Goal: Transaction & Acquisition: Obtain resource

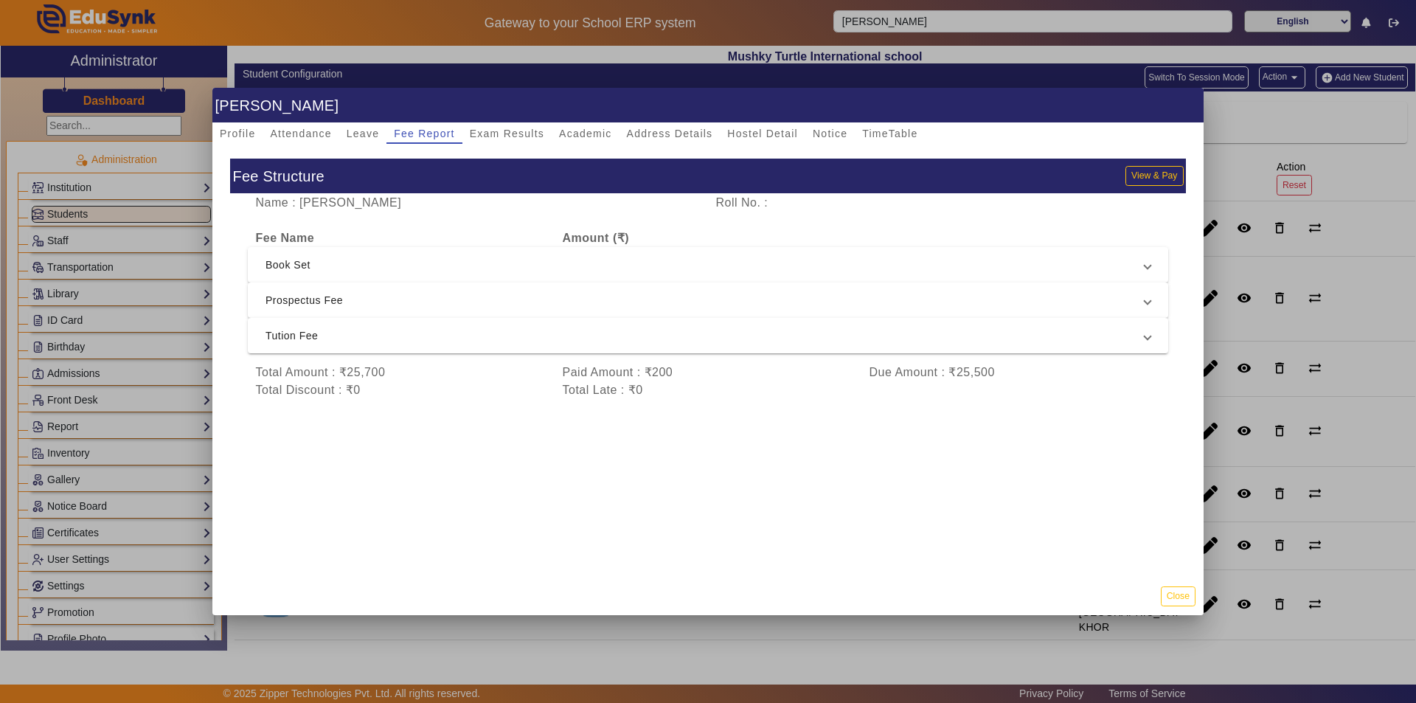
click at [1332, 255] on div at bounding box center [708, 351] width 1416 height 703
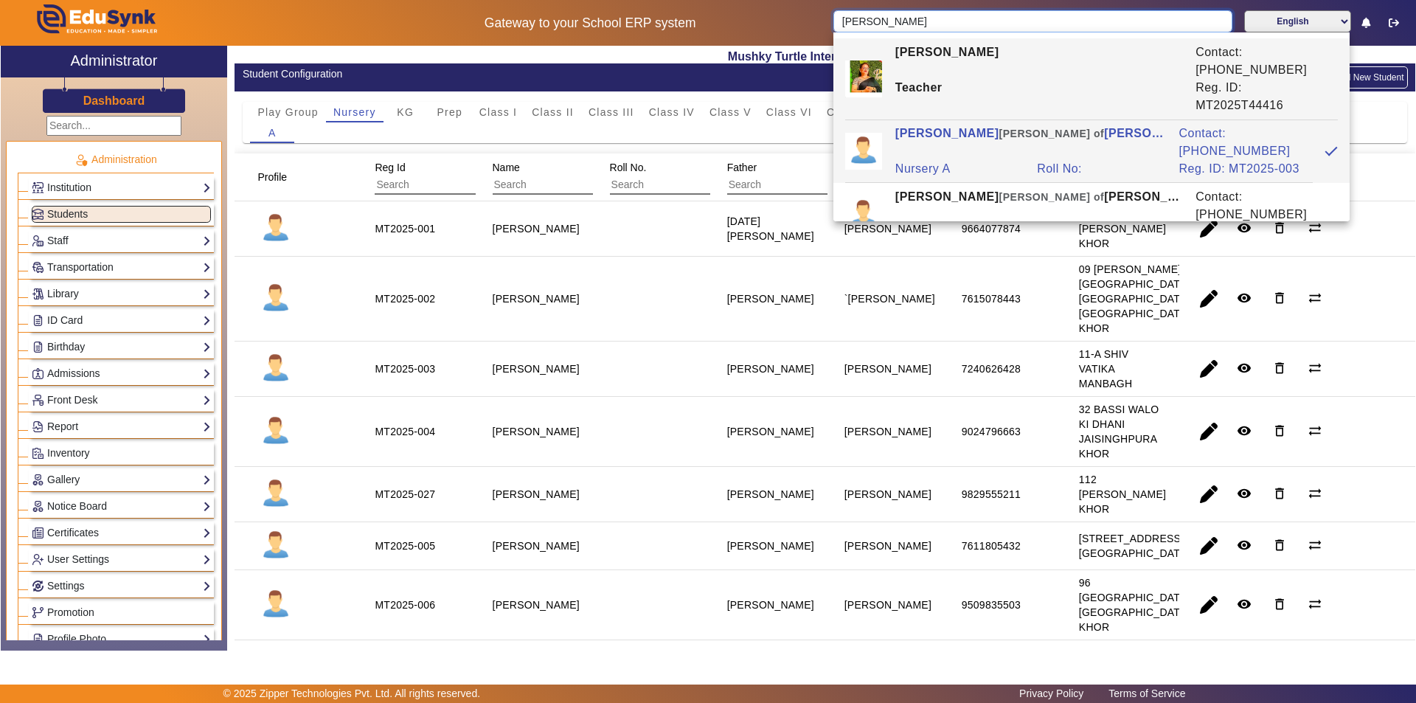
click at [991, 18] on input "[PERSON_NAME]" at bounding box center [1032, 21] width 398 height 22
drag, startPoint x: 991, startPoint y: 18, endPoint x: 748, endPoint y: 18, distance: 243.3
click at [748, 18] on div "Gateway to your School ERP system [PERSON_NAME] English हिंदी (Hindi) ಕನ್ನಡ (Ka…" at bounding box center [708, 23] width 1414 height 46
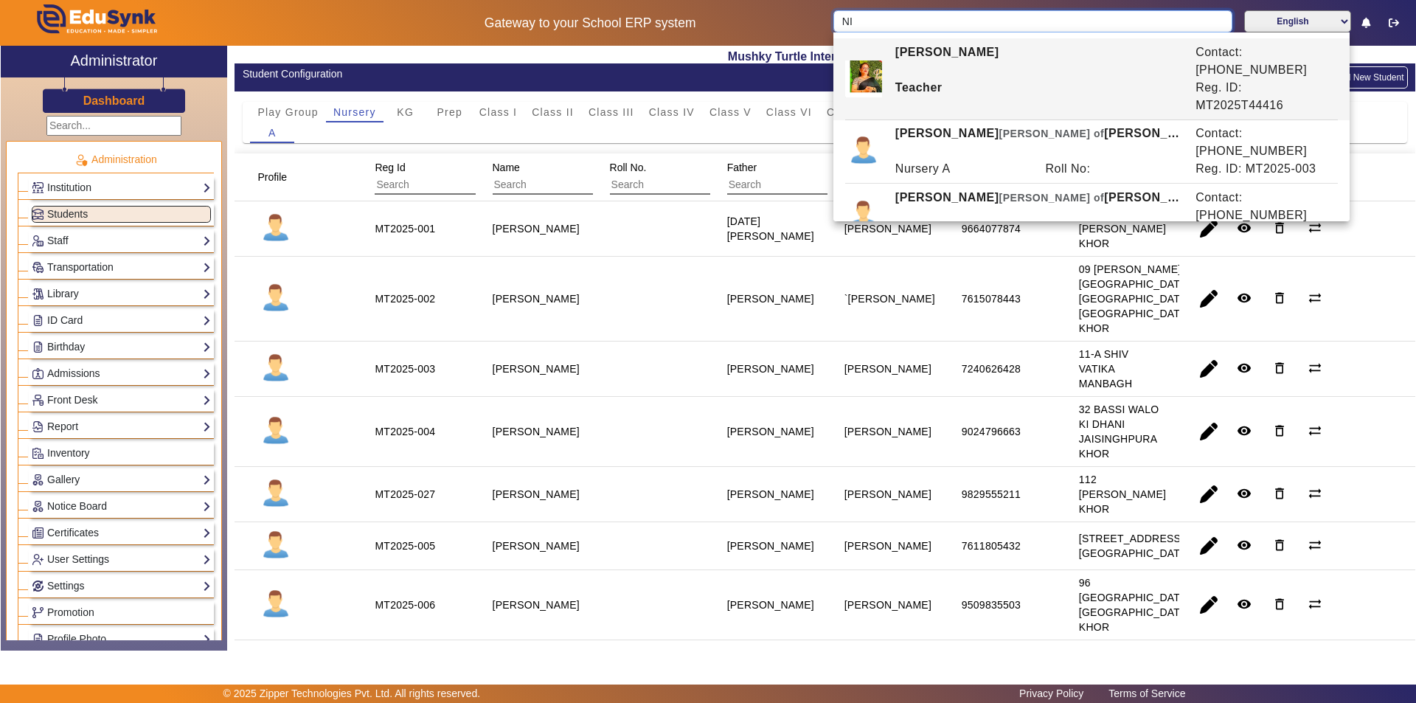
type input "NIT"
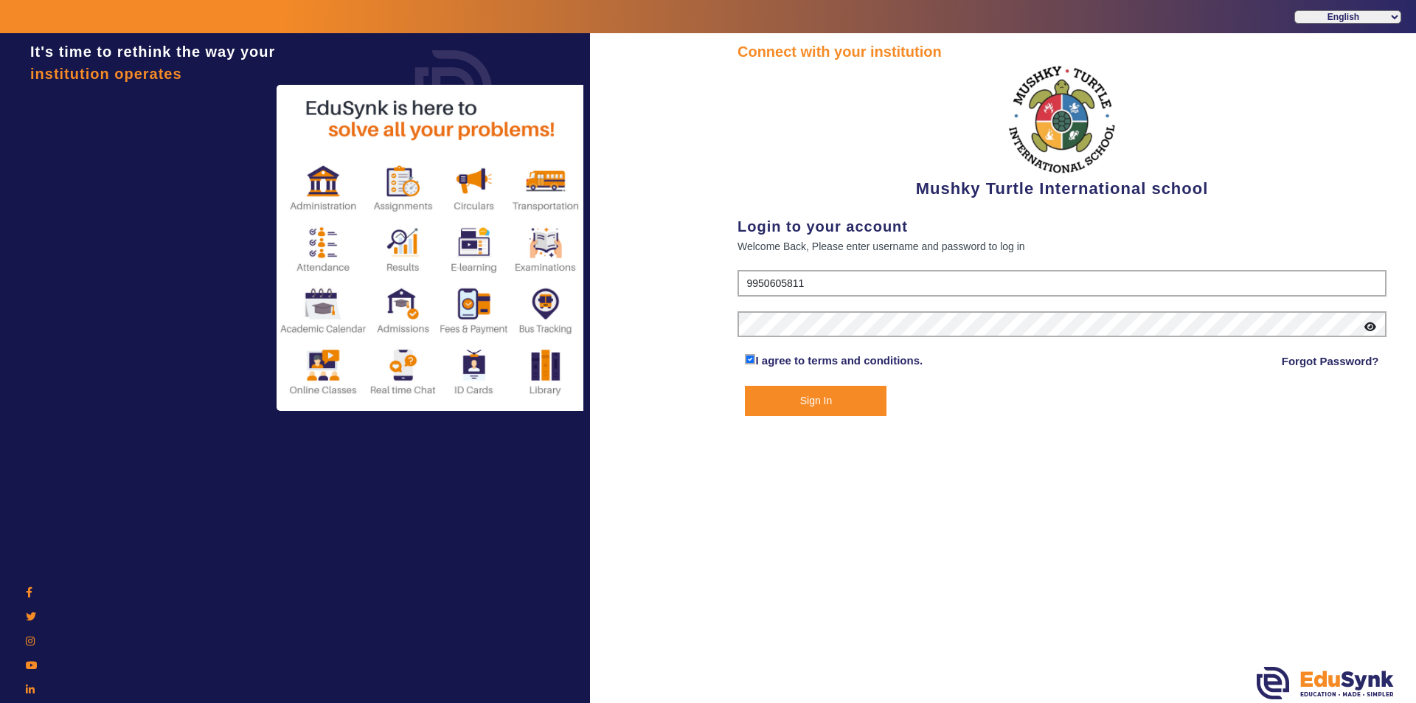
click at [804, 390] on button "Sign In" at bounding box center [816, 401] width 142 height 30
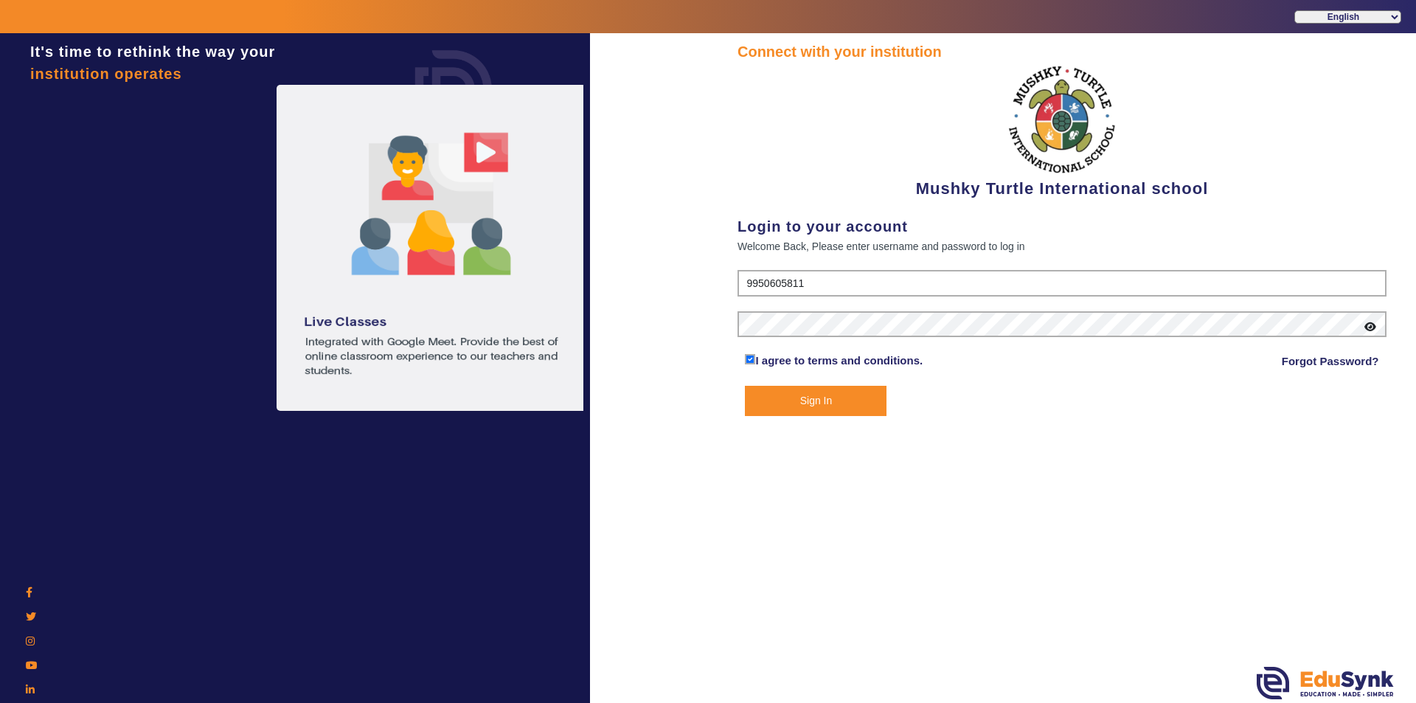
click at [801, 393] on button "Sign In" at bounding box center [816, 401] width 142 height 30
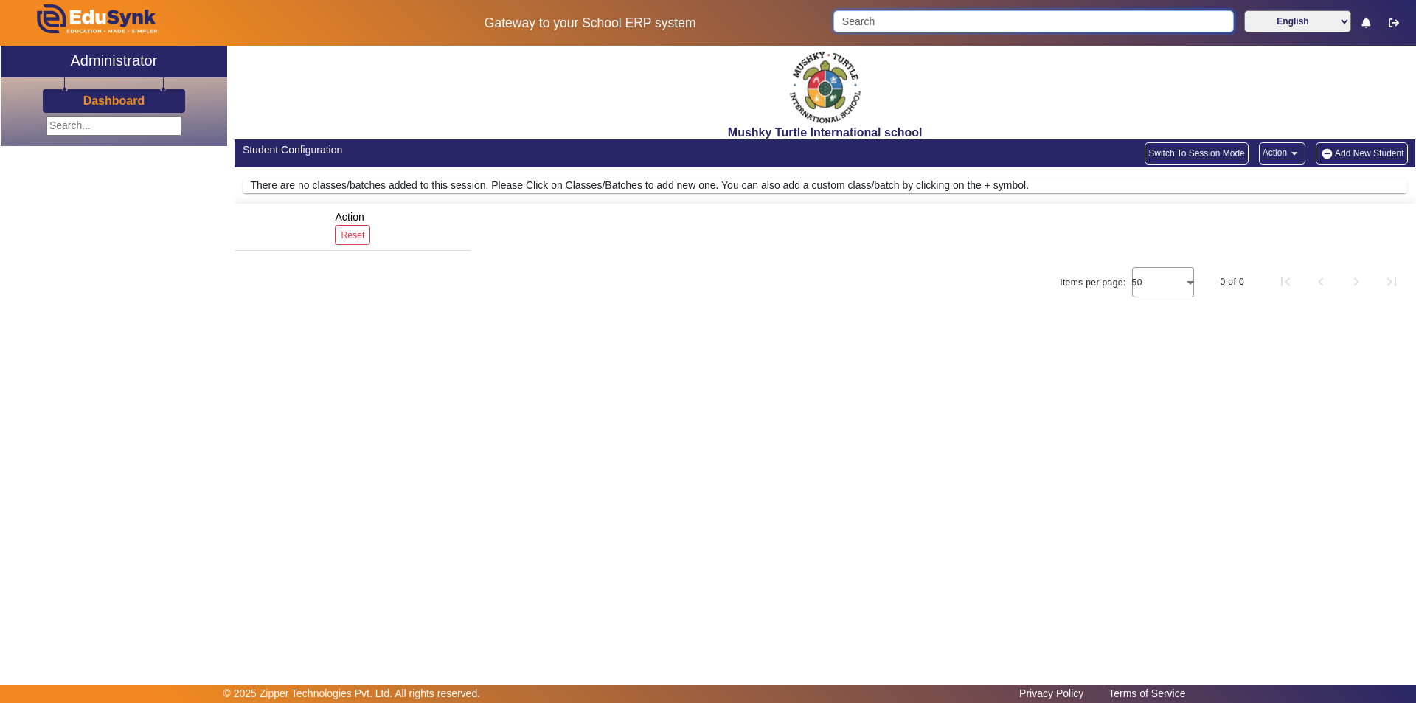
click at [975, 21] on input "Search" at bounding box center [1033, 21] width 400 height 22
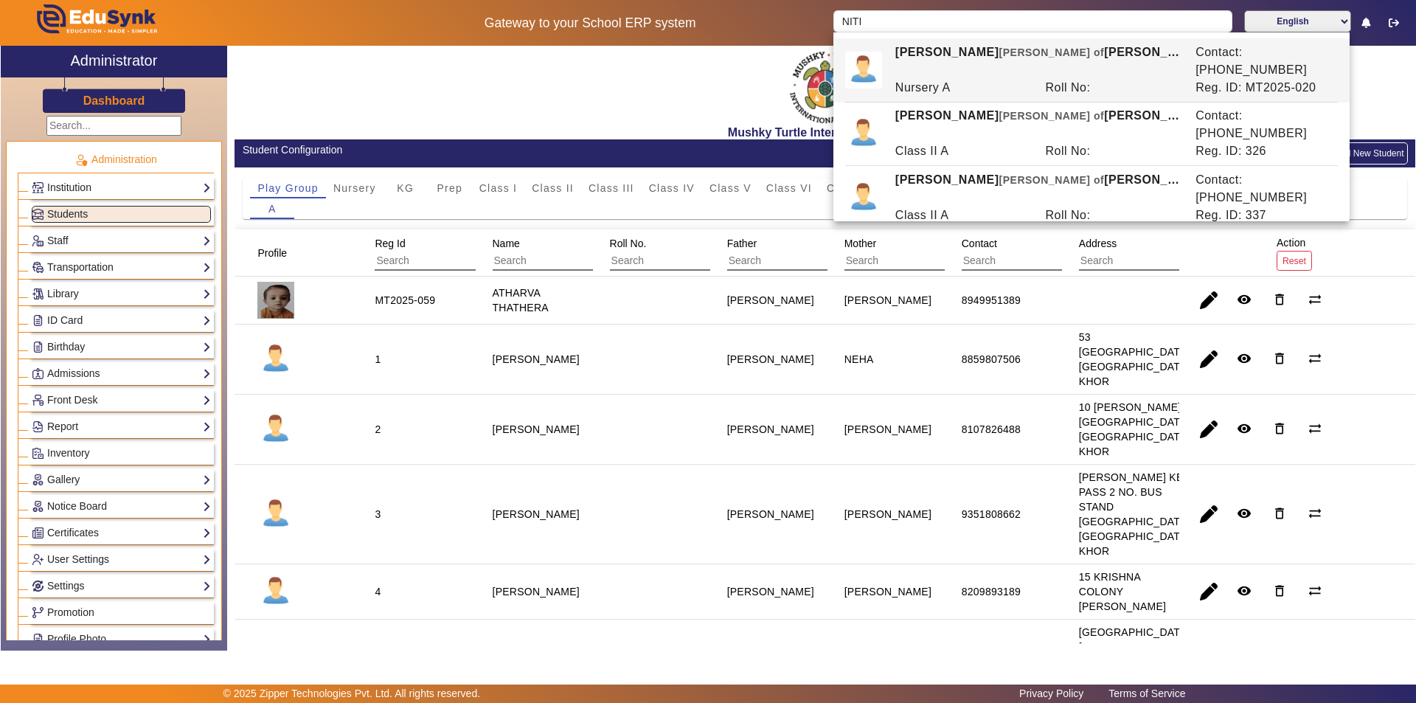
click at [973, 79] on div "Nursery A" at bounding box center [962, 88] width 150 height 18
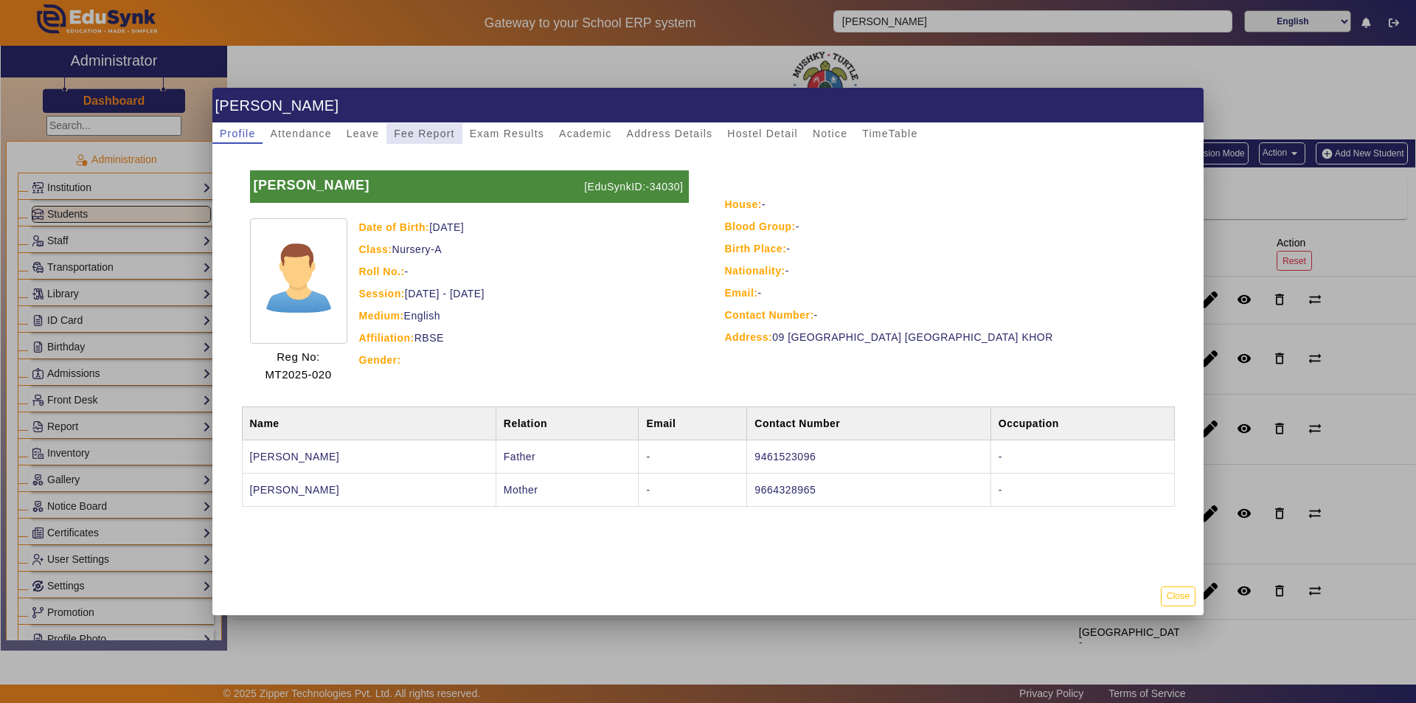
click at [448, 133] on span "Fee Report" at bounding box center [424, 133] width 61 height 10
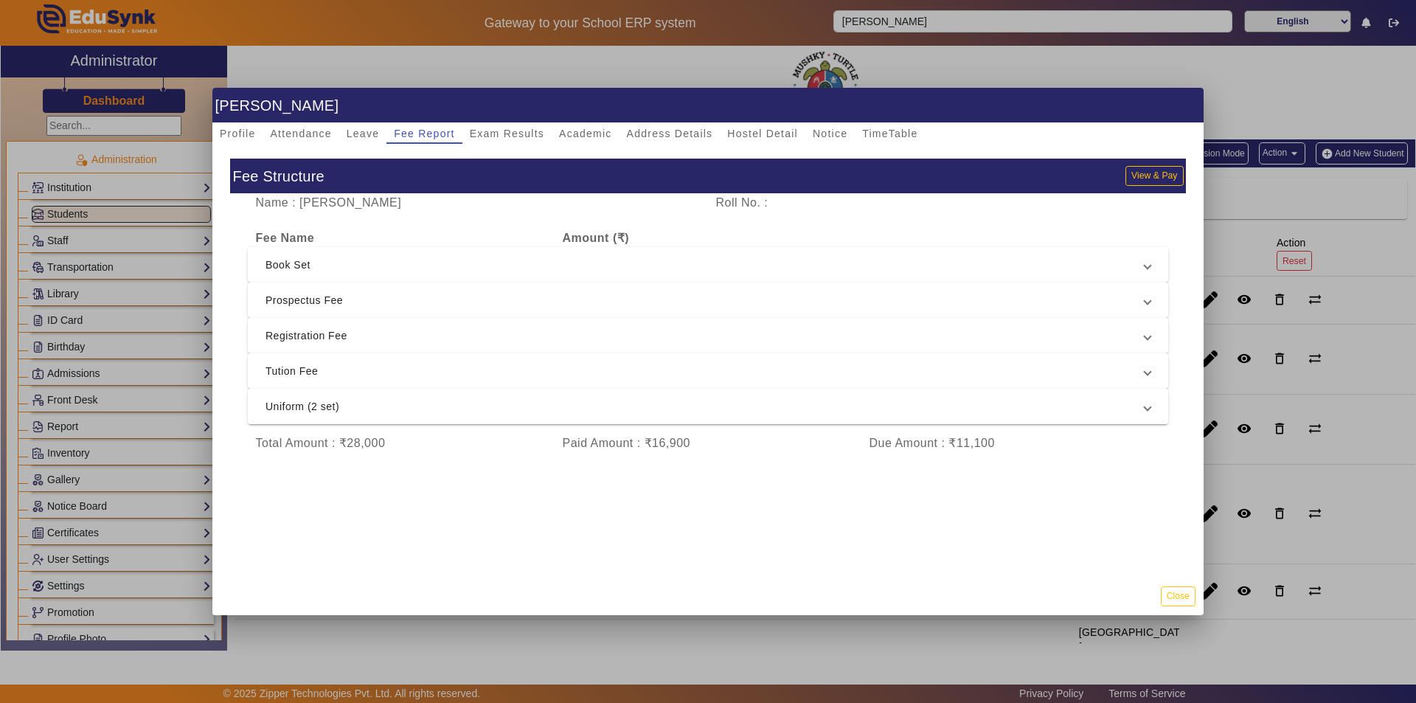
scroll to position [38, 0]
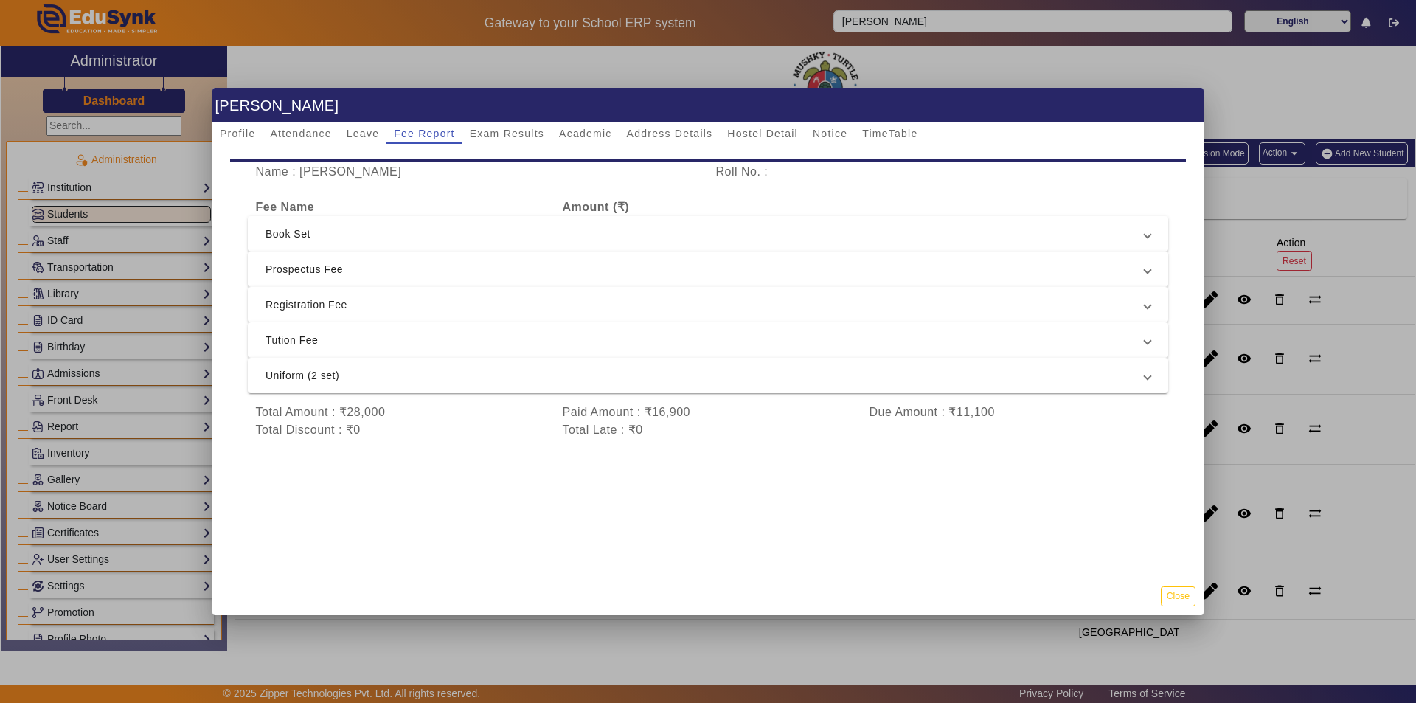
click at [147, 356] on div at bounding box center [708, 351] width 1416 height 703
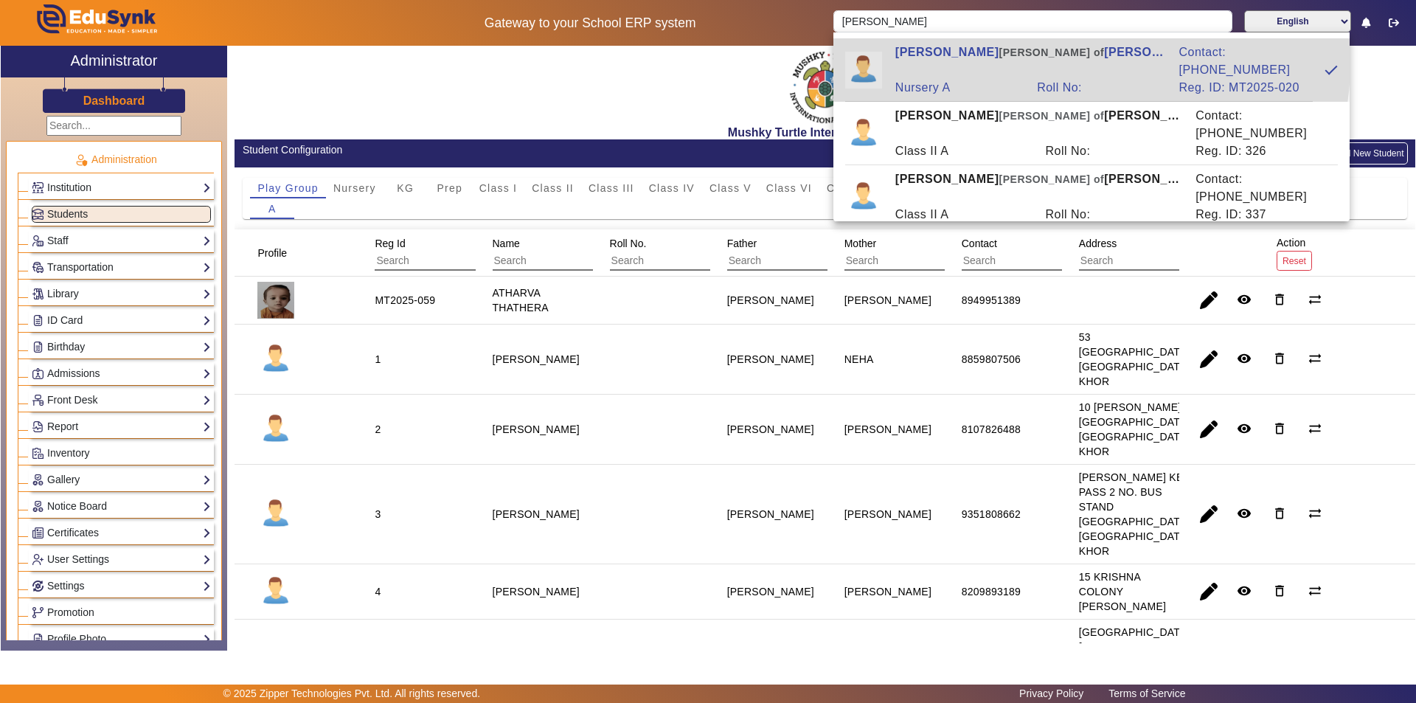
click at [935, 49] on div "[PERSON_NAME] [PERSON_NAME] of [PERSON_NAME]" at bounding box center [1029, 60] width 284 height 35
type input "[PERSON_NAME]"
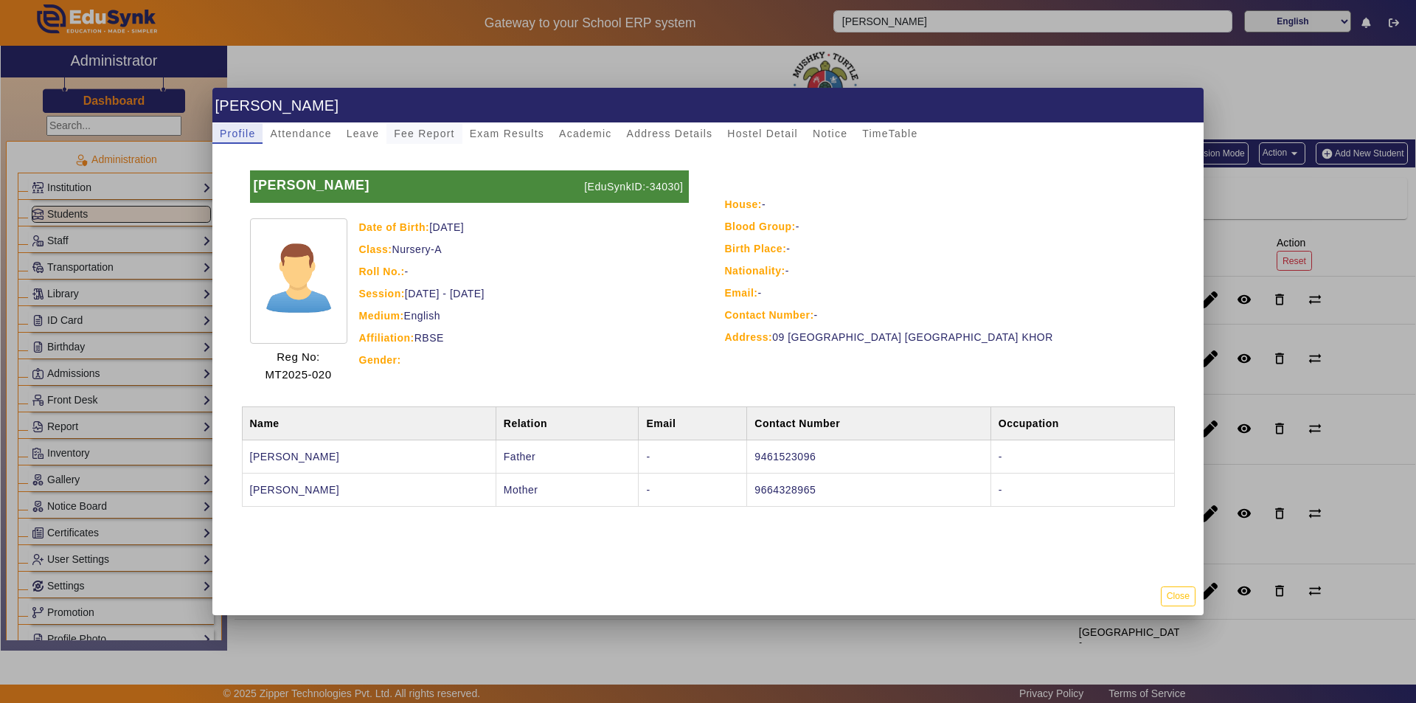
click at [422, 128] on span "Fee Report" at bounding box center [424, 133] width 61 height 10
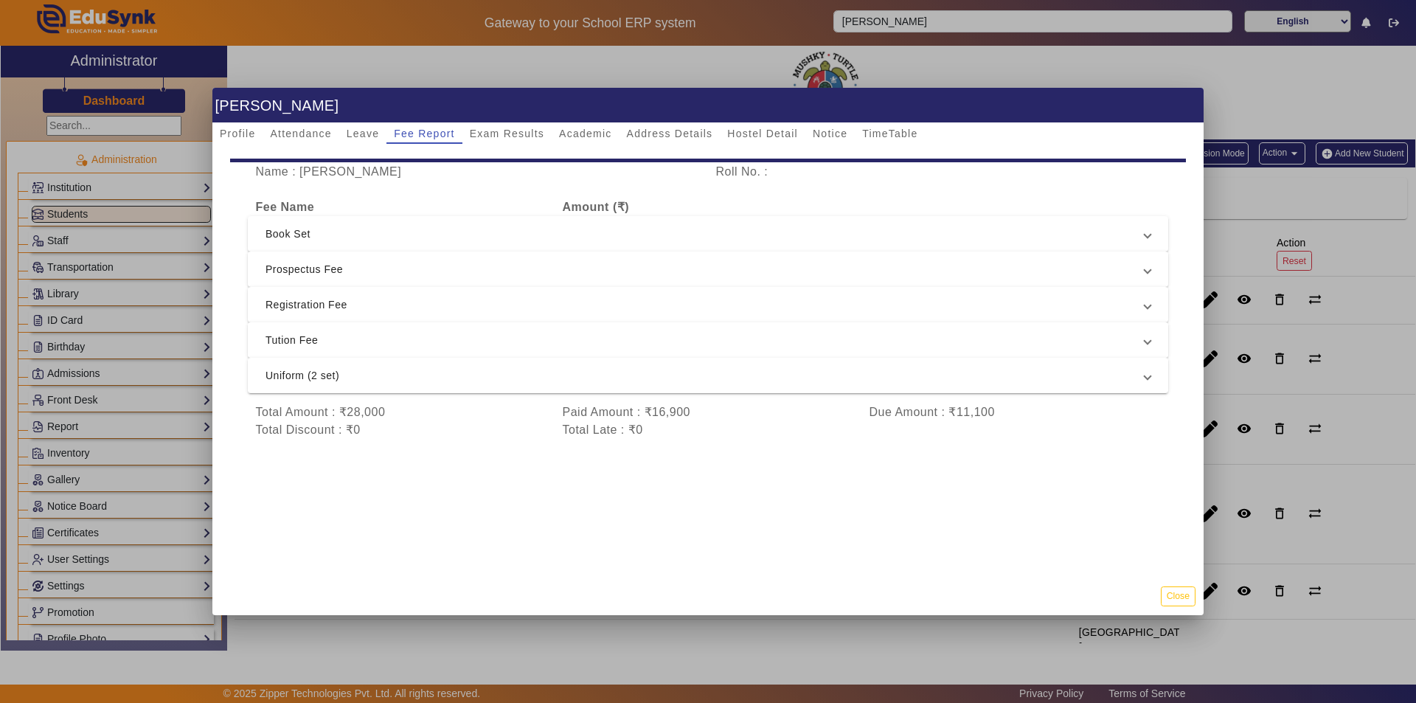
click at [302, 331] on span "Tution Fee" at bounding box center [704, 340] width 879 height 18
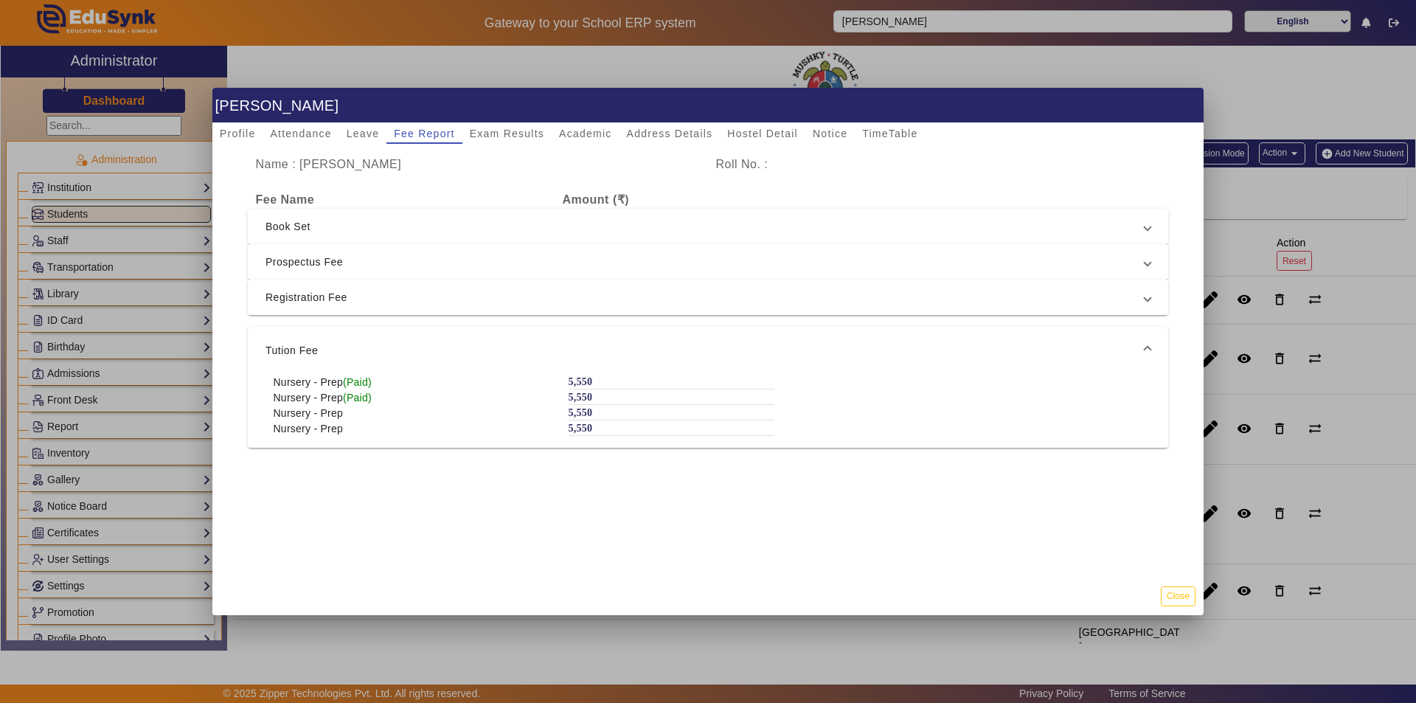
click at [304, 300] on span "Registration Fee" at bounding box center [704, 297] width 879 height 18
click at [288, 254] on span "Prospectus Fee" at bounding box center [704, 262] width 879 height 18
click at [304, 234] on span "Book Set" at bounding box center [704, 226] width 879 height 18
click at [304, 234] on span "Book Set" at bounding box center [704, 232] width 879 height 18
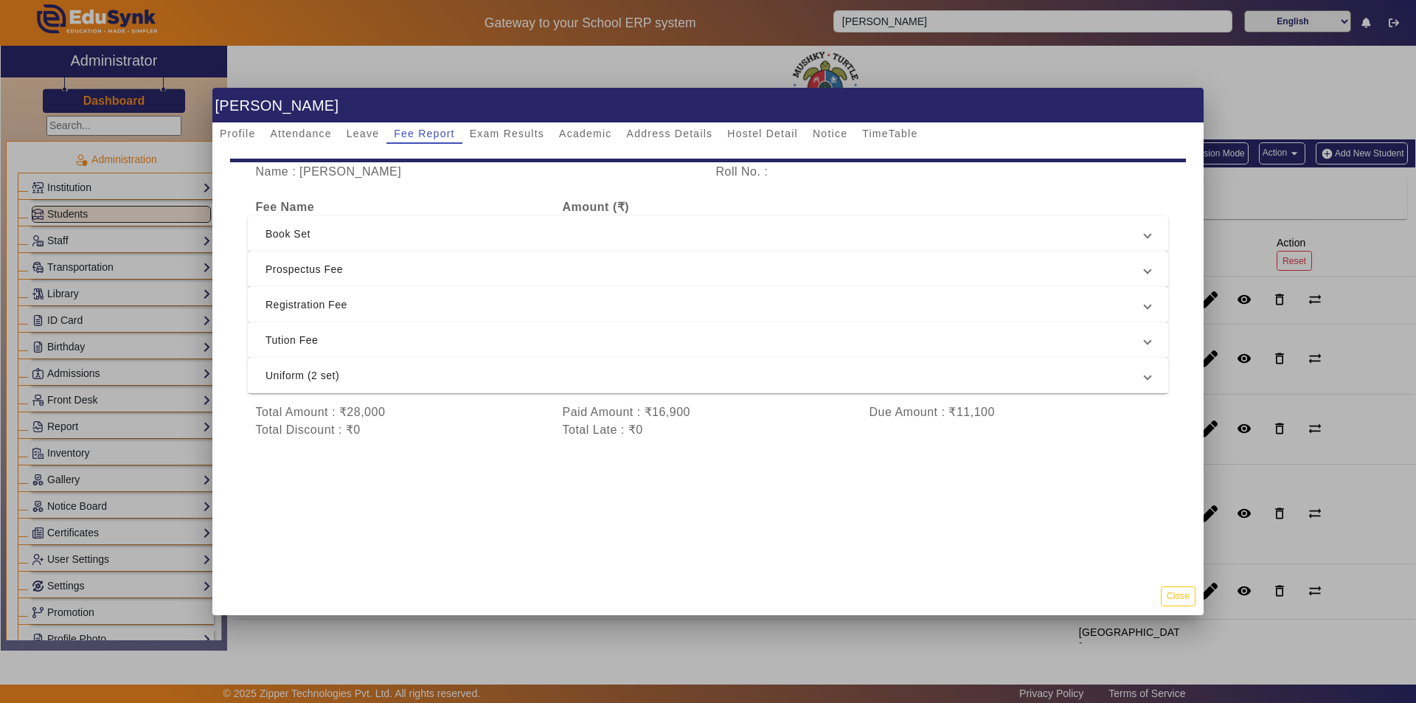
click at [299, 366] on span "Uniform (2 set)" at bounding box center [704, 375] width 879 height 18
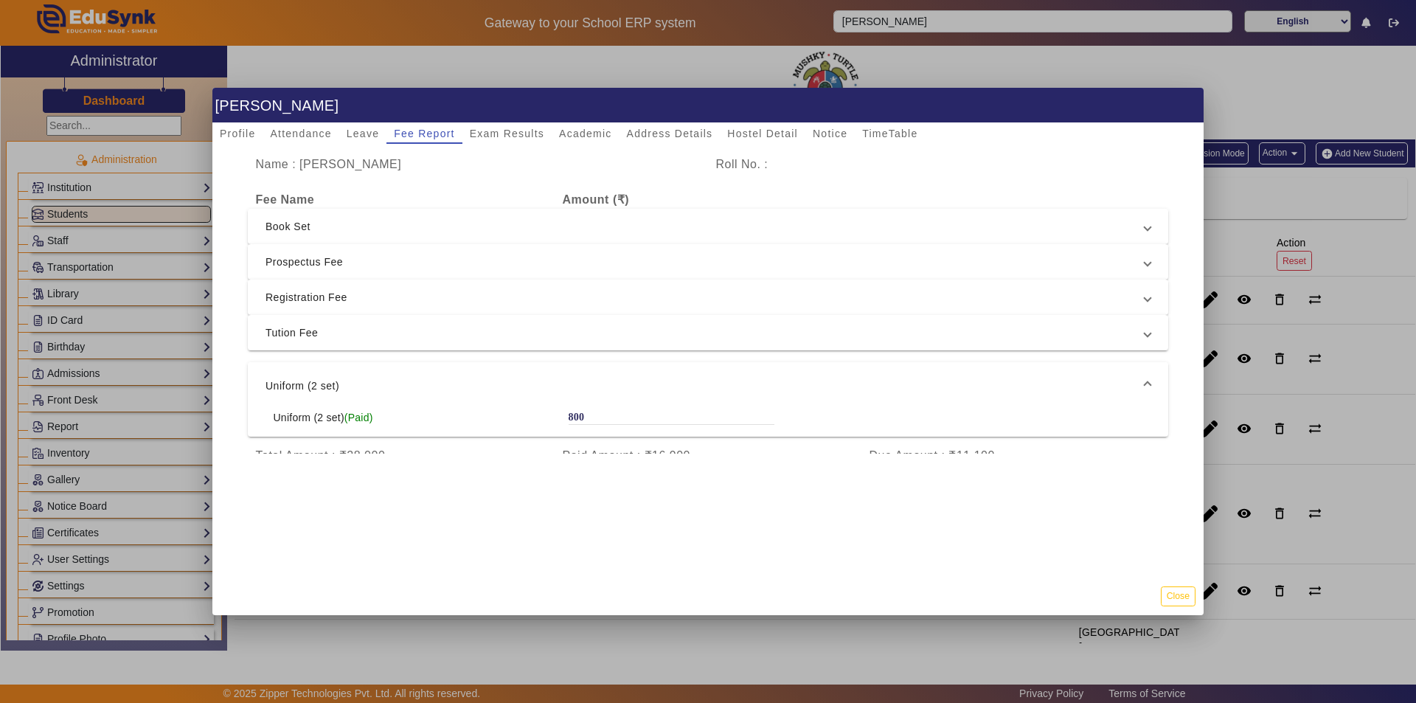
click at [297, 382] on span "Uniform (2 set)" at bounding box center [704, 386] width 879 height 18
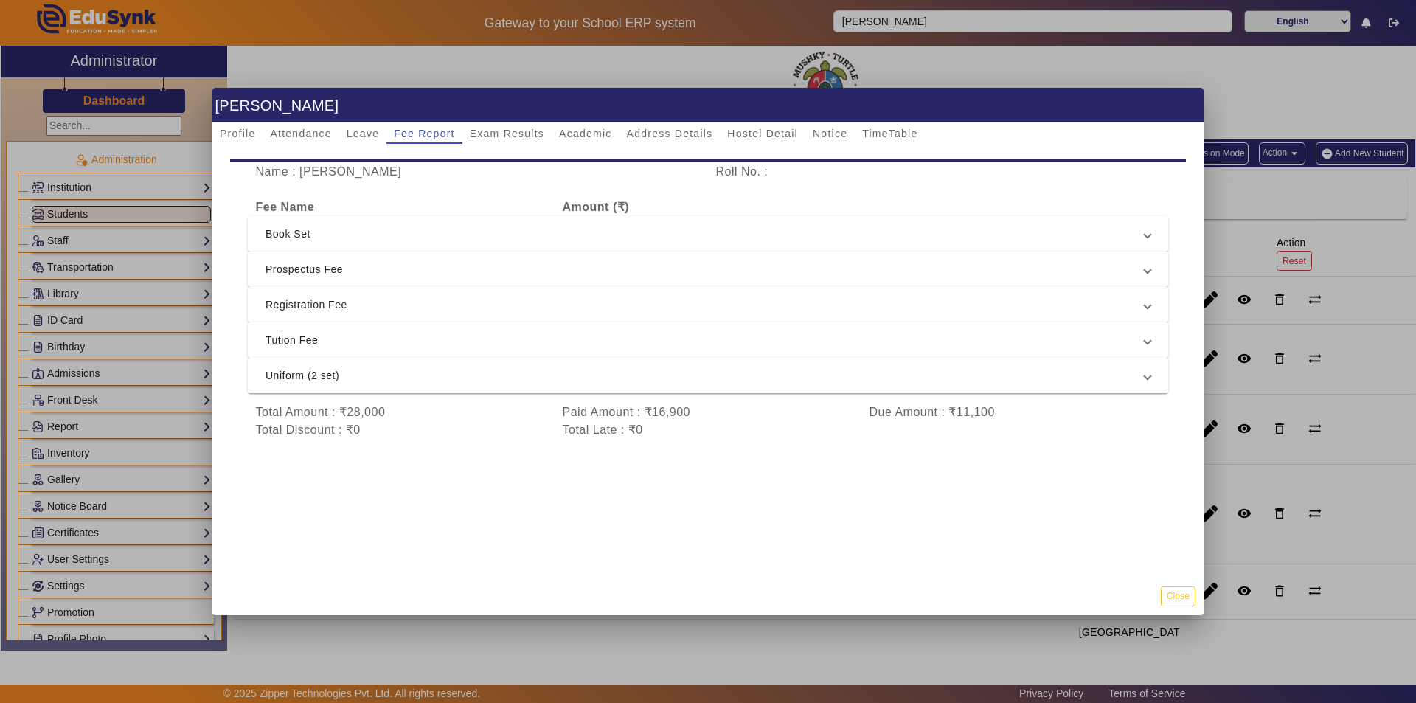
click at [720, 331] on span "Tution Fee" at bounding box center [704, 340] width 879 height 18
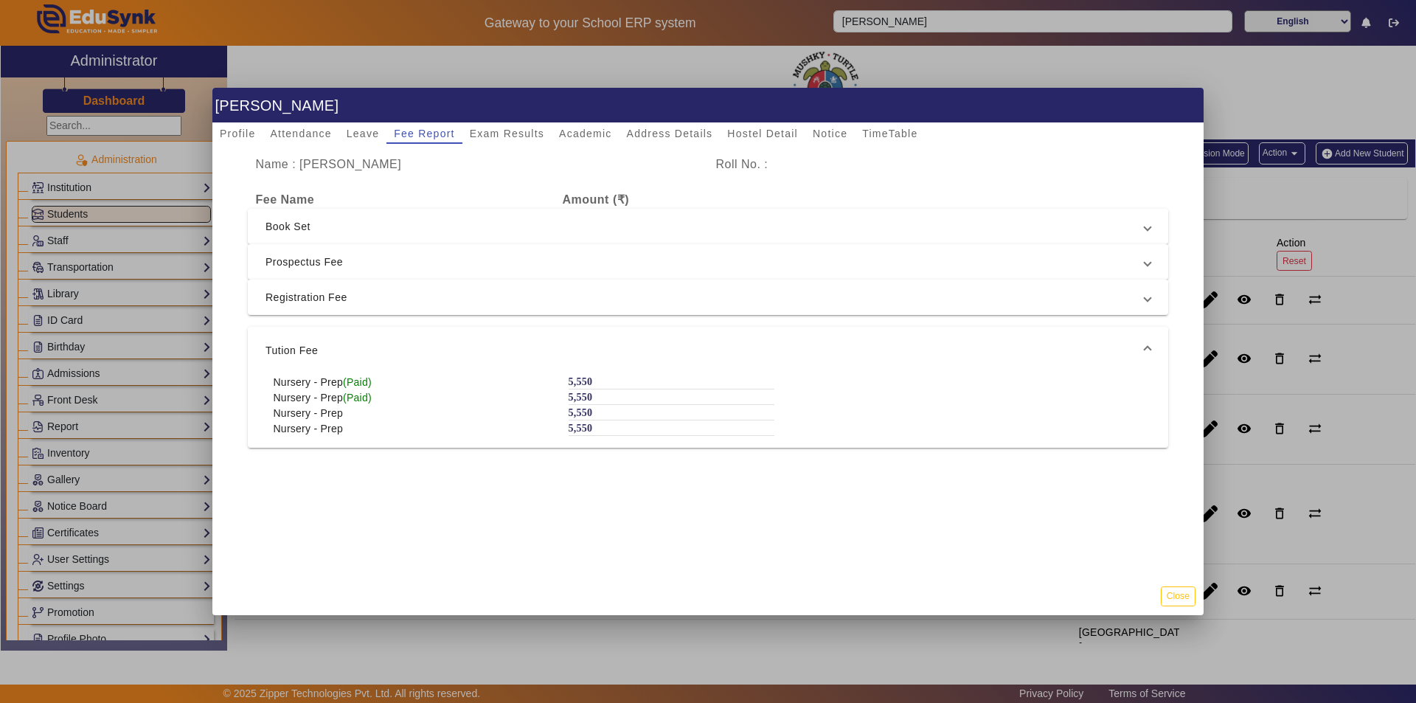
click at [720, 324] on div "Name : [PERSON_NAME][DEMOGRAPHIC_DATA] Roll No. : Fee Name Amount (₹) Book Set …" at bounding box center [708, 356] width 956 height 400
click at [100, 513] on div at bounding box center [708, 351] width 1416 height 703
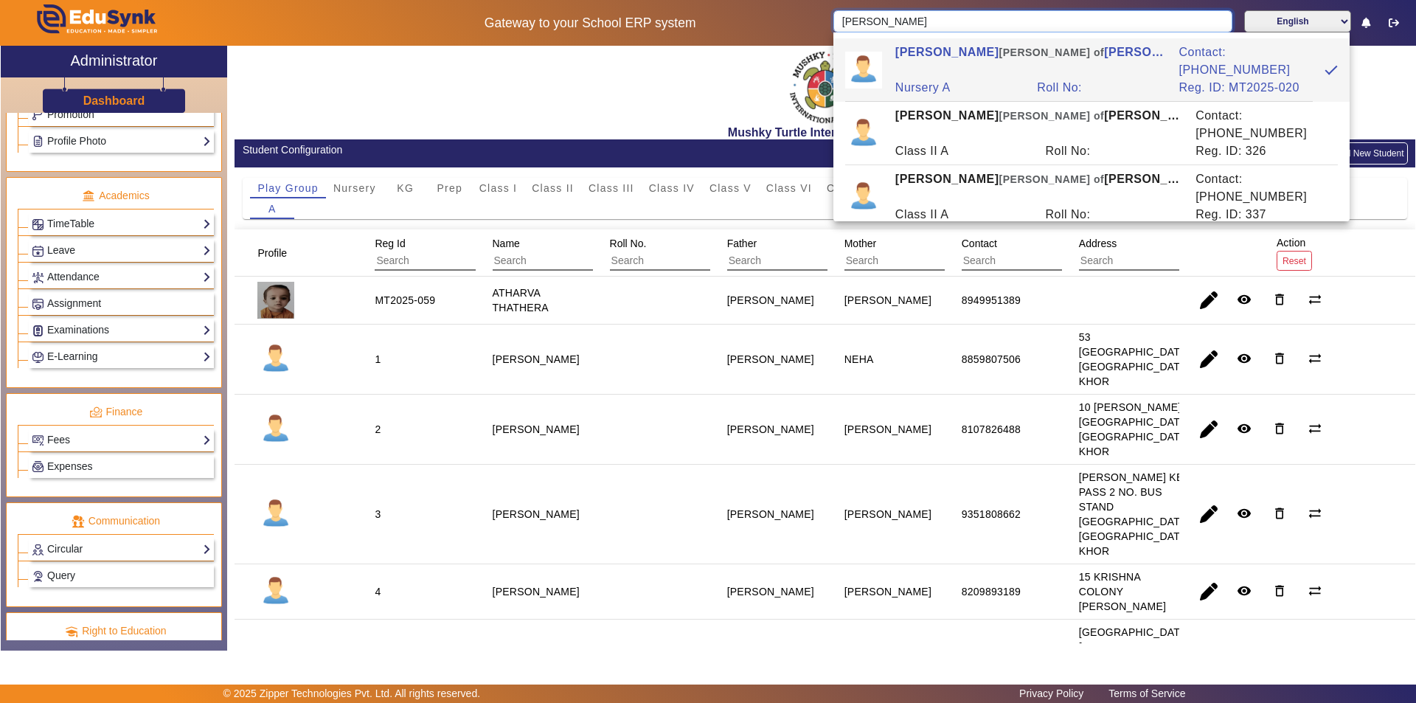
scroll to position [516, 0]
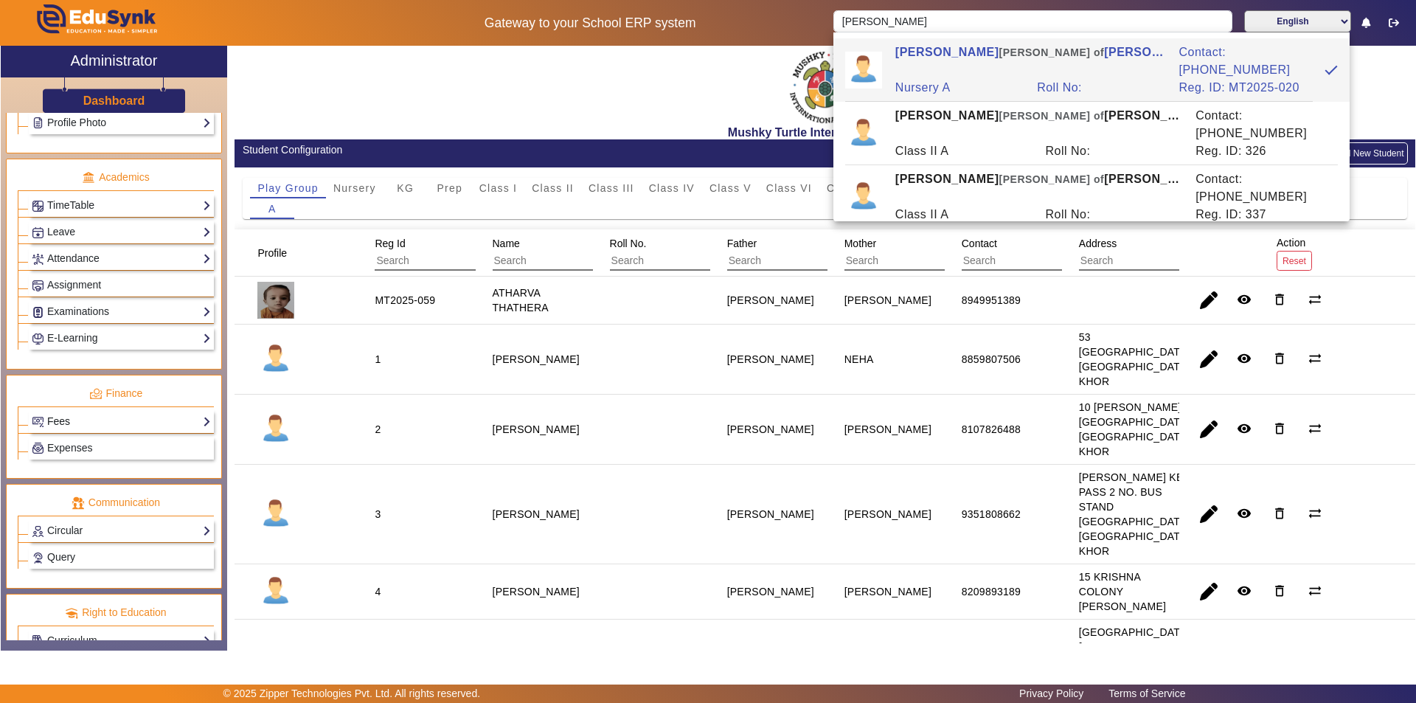
click at [111, 417] on link "Fees" at bounding box center [121, 421] width 179 height 17
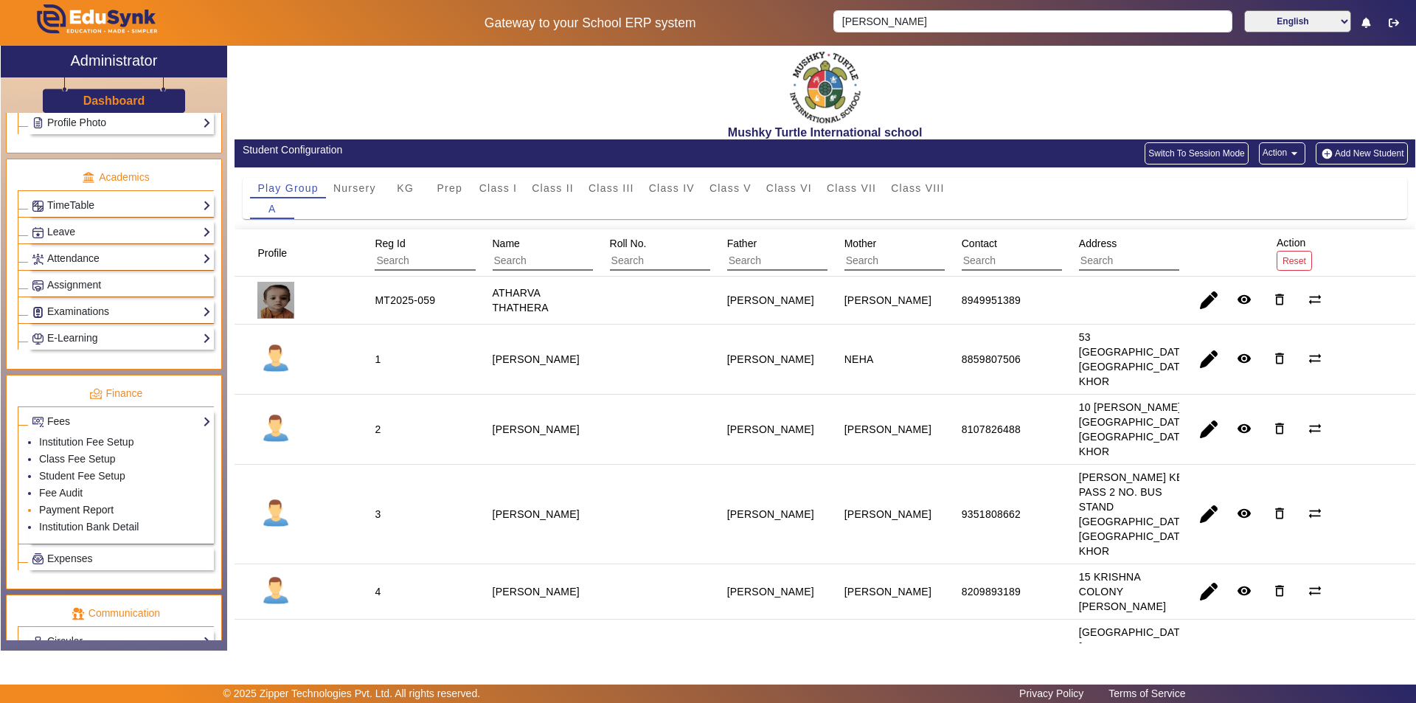
click at [77, 505] on link "Payment Report" at bounding box center [76, 510] width 74 height 12
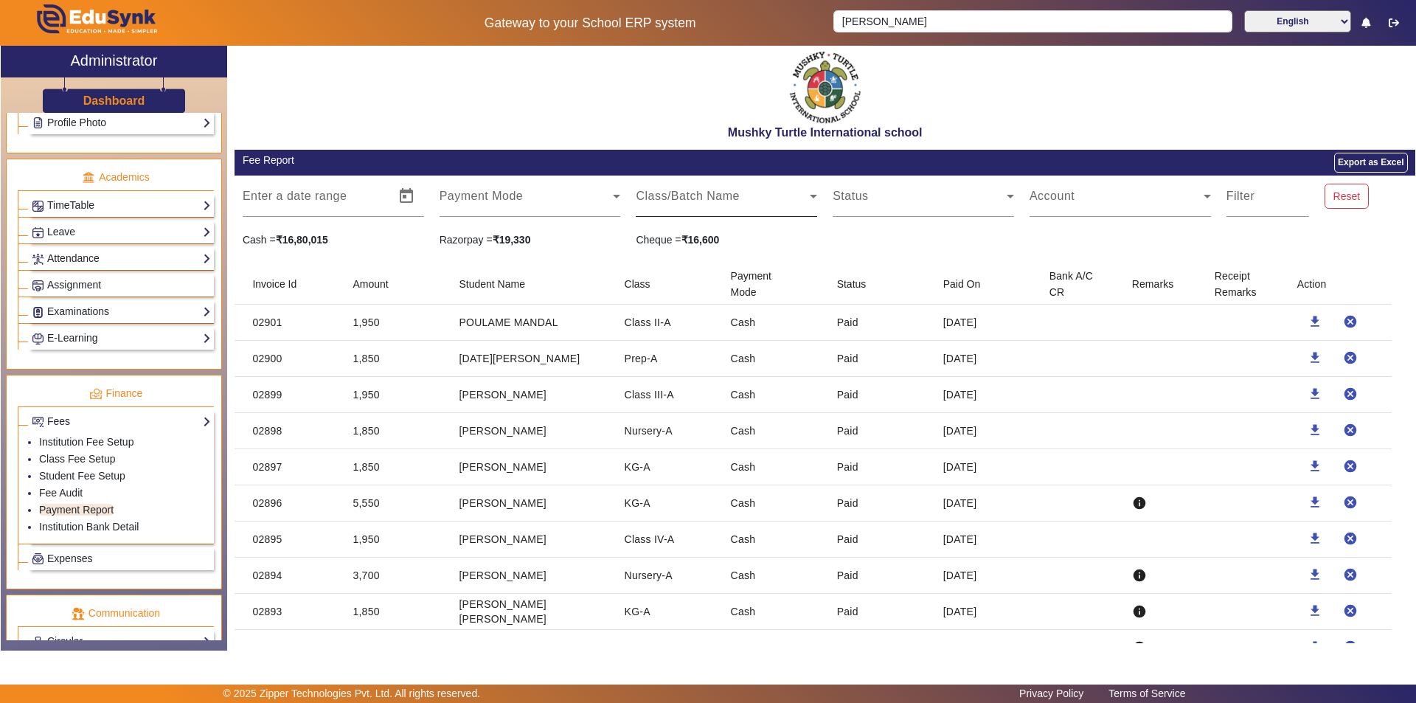
click at [714, 201] on span at bounding box center [723, 202] width 174 height 18
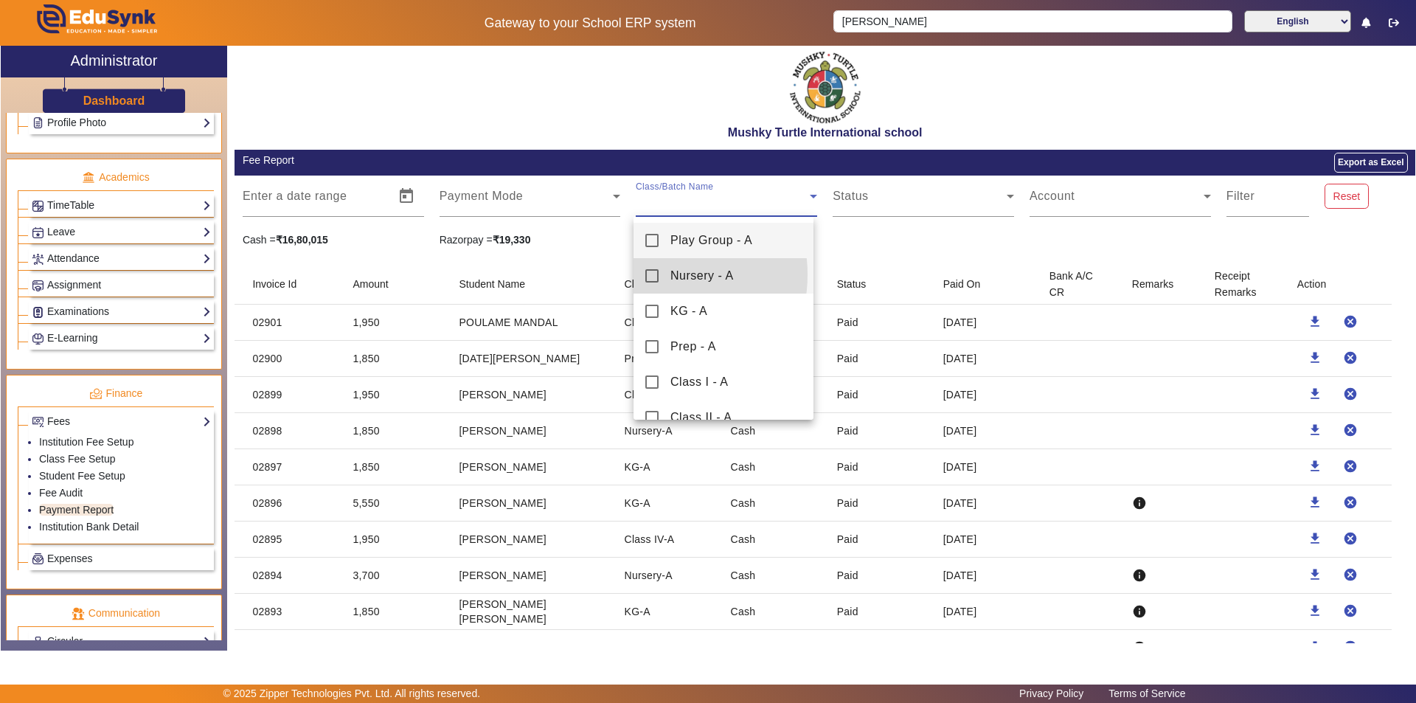
click at [652, 274] on mat-pseudo-checkbox at bounding box center [651, 275] width 13 height 13
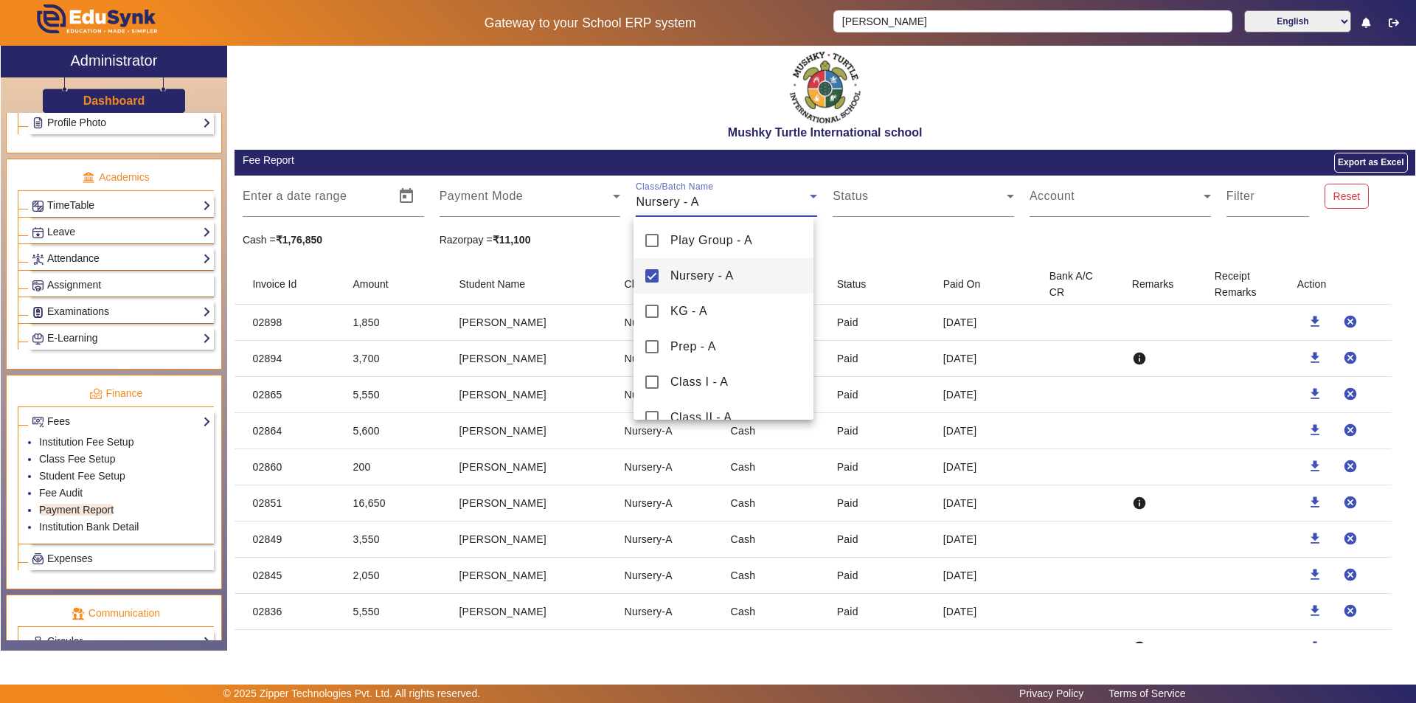
click at [750, 202] on div at bounding box center [708, 351] width 1416 height 703
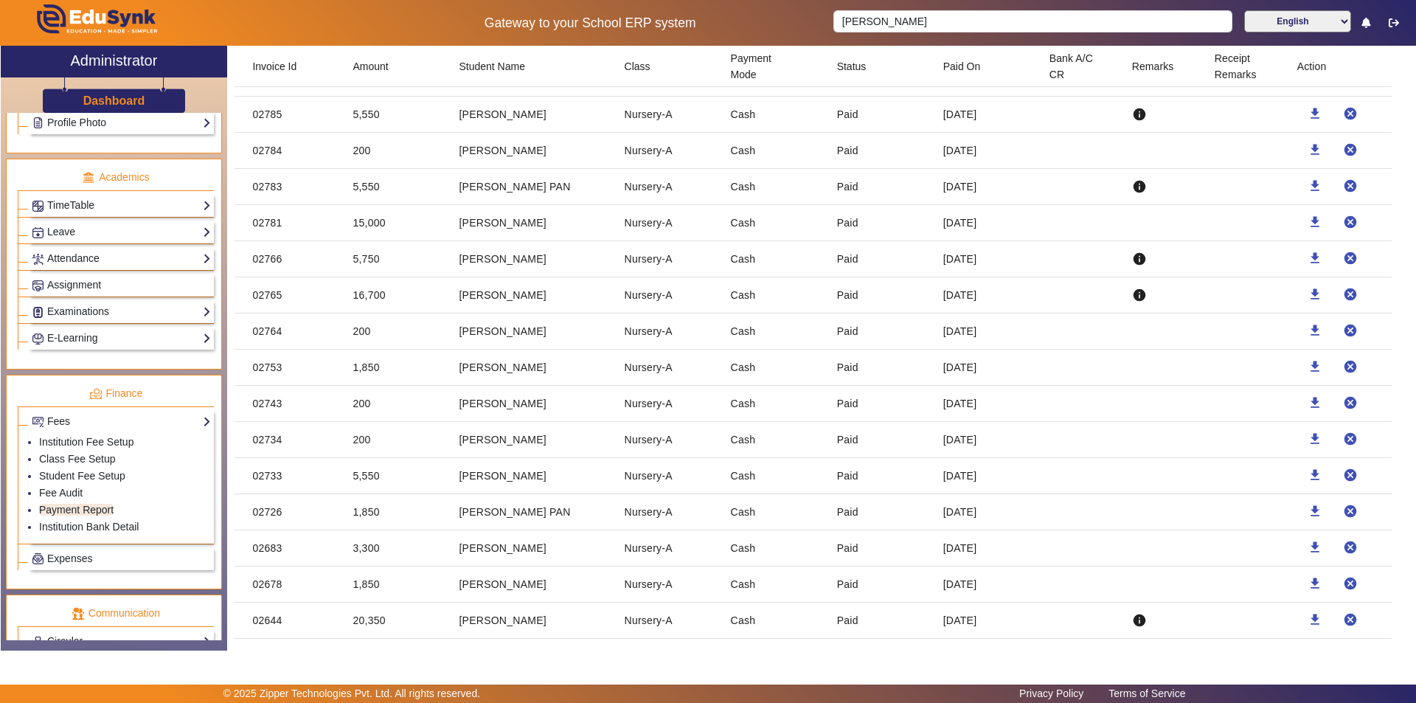
scroll to position [664, 0]
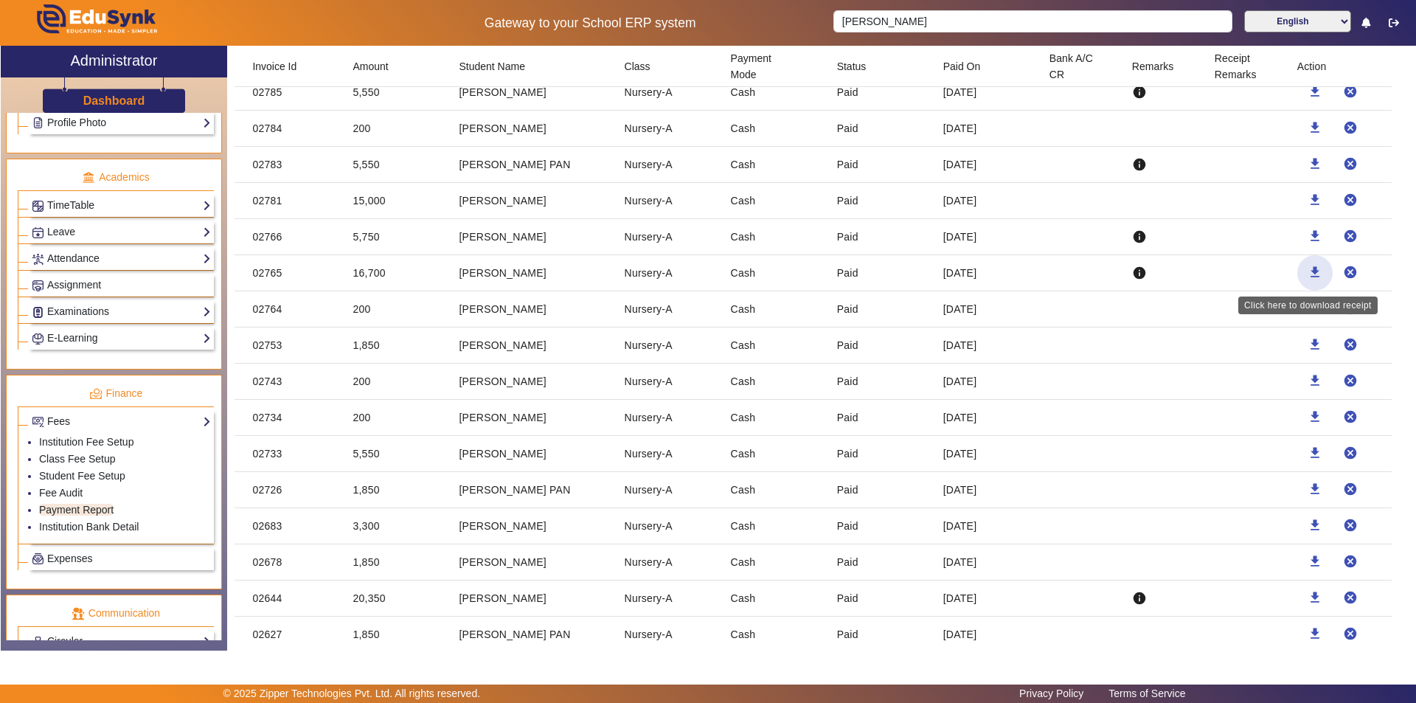
click at [1307, 271] on mat-icon "download" at bounding box center [1314, 272] width 15 height 15
click at [1307, 201] on mat-icon "download" at bounding box center [1314, 199] width 15 height 15
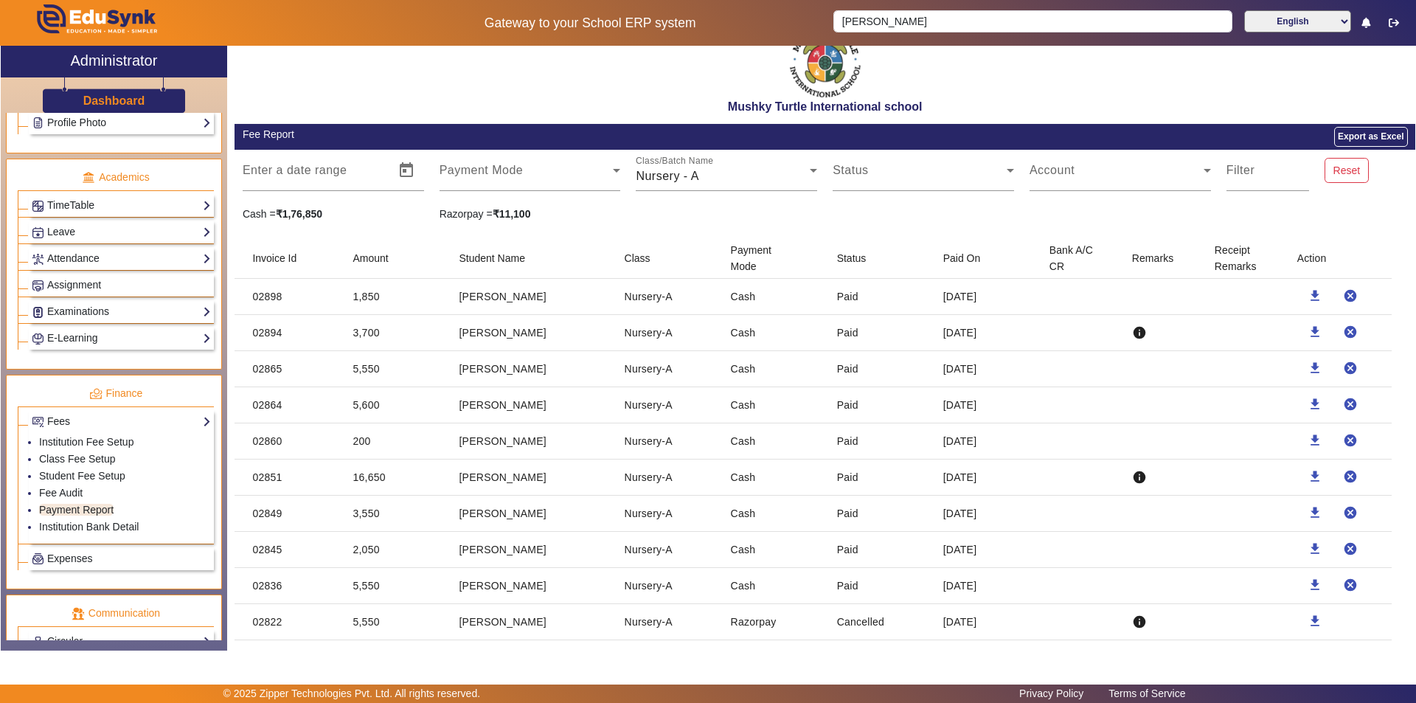
scroll to position [0, 0]
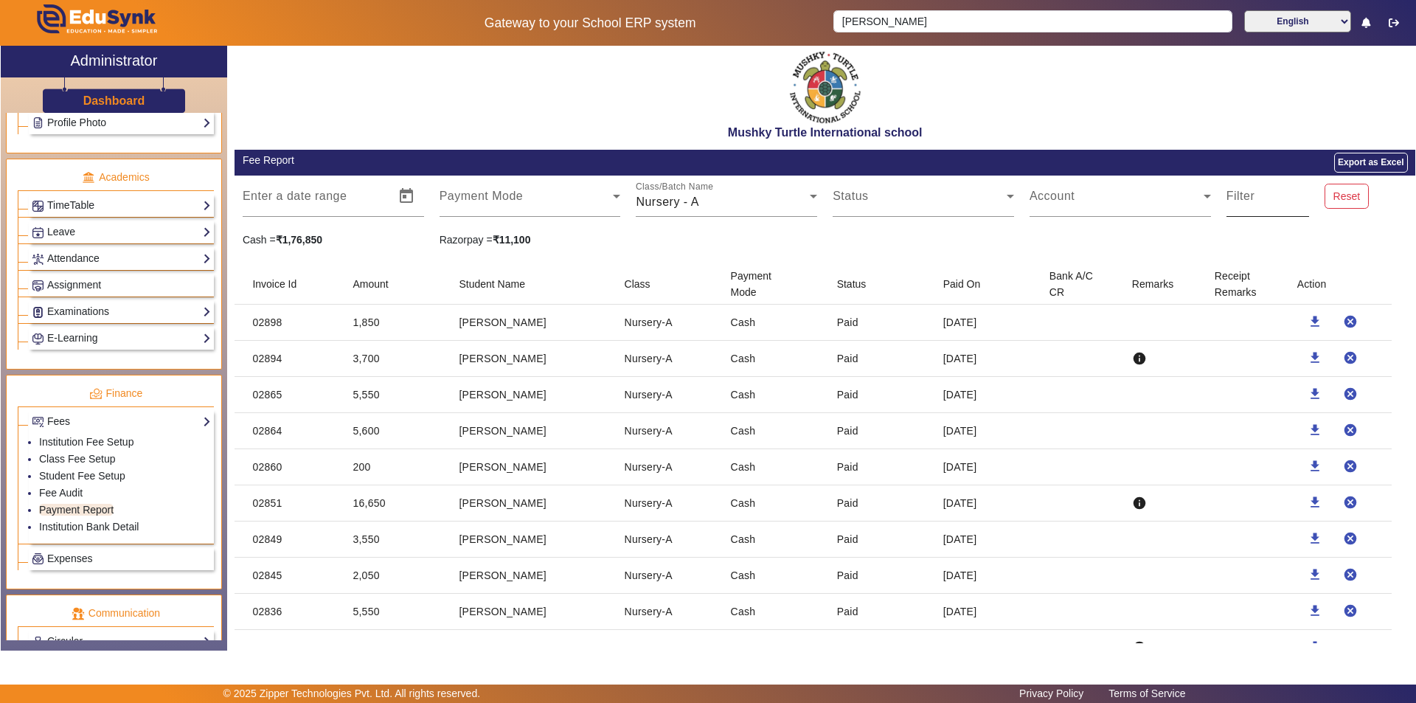
click at [1236, 209] on input "Filter" at bounding box center [1267, 202] width 83 height 18
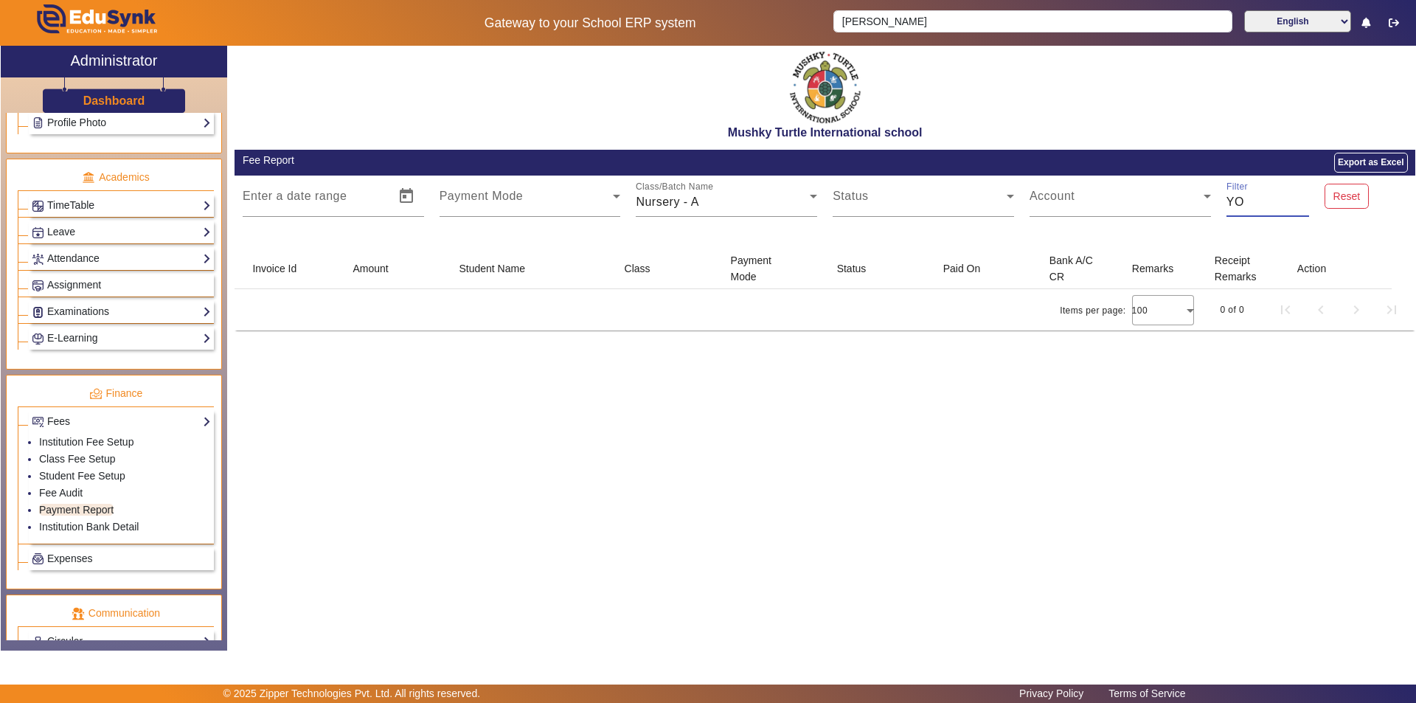
type input "Y"
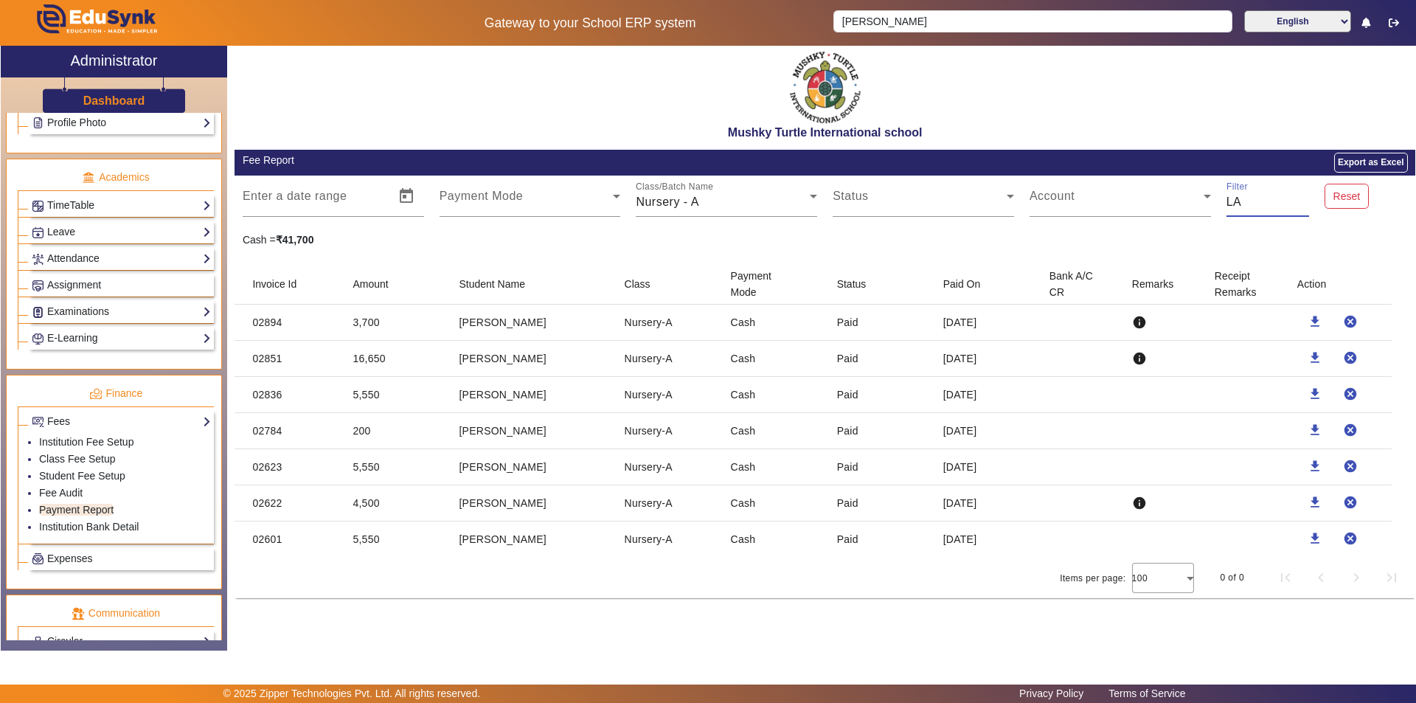
type input "LA"
